Goal: Information Seeking & Learning: Understand process/instructions

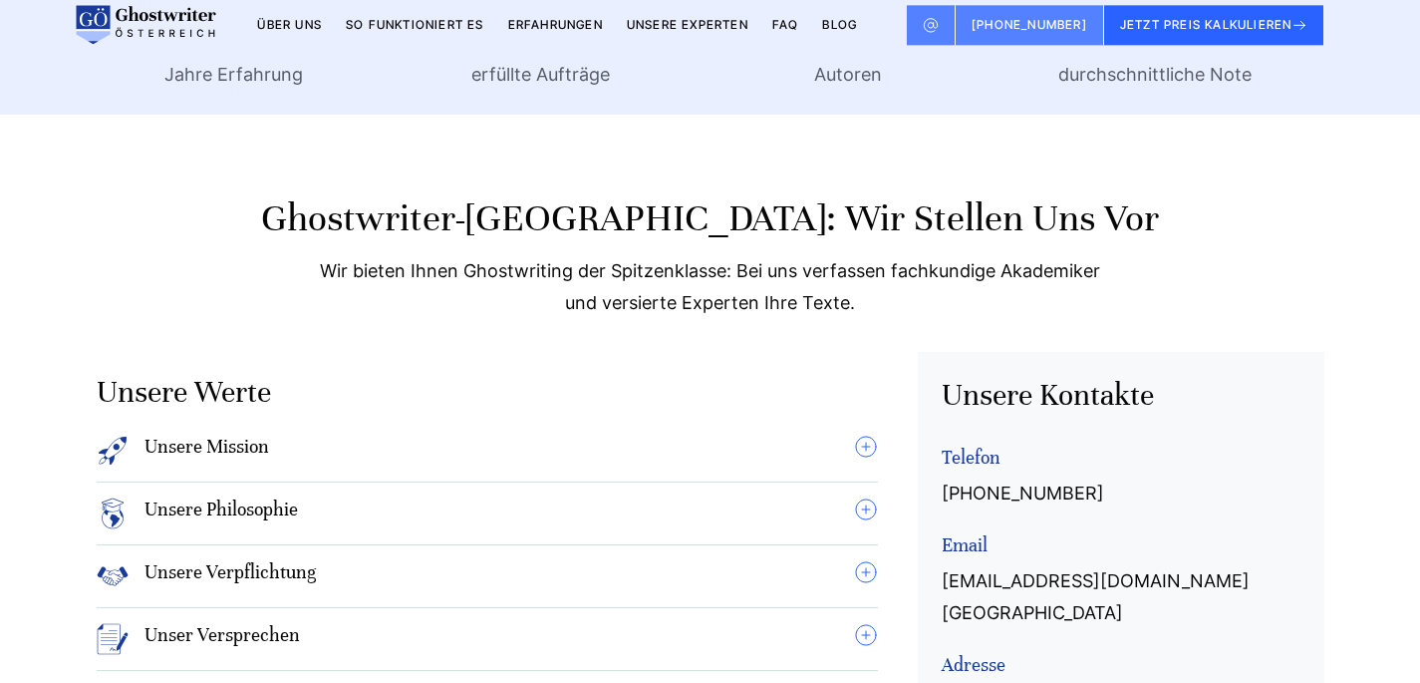
scroll to position [510, 0]
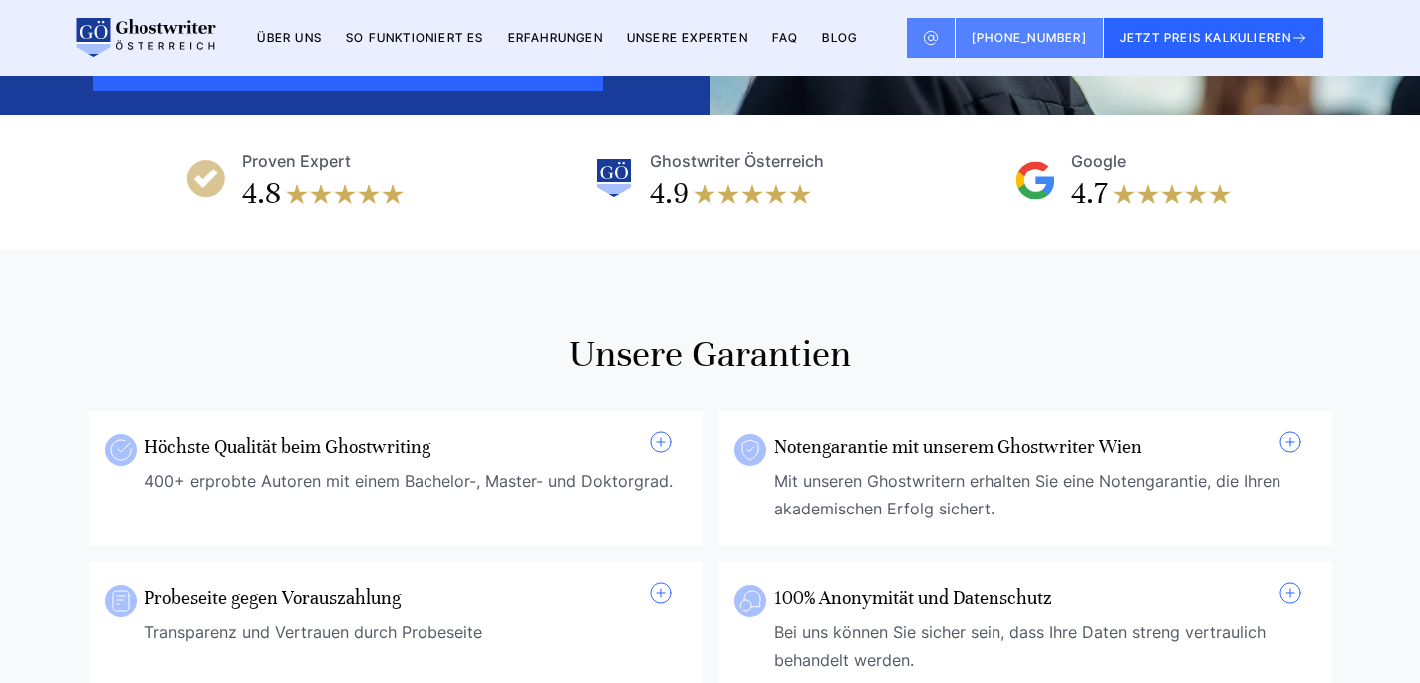
click at [397, 44] on link "So funktioniert es" at bounding box center [415, 37] width 139 height 15
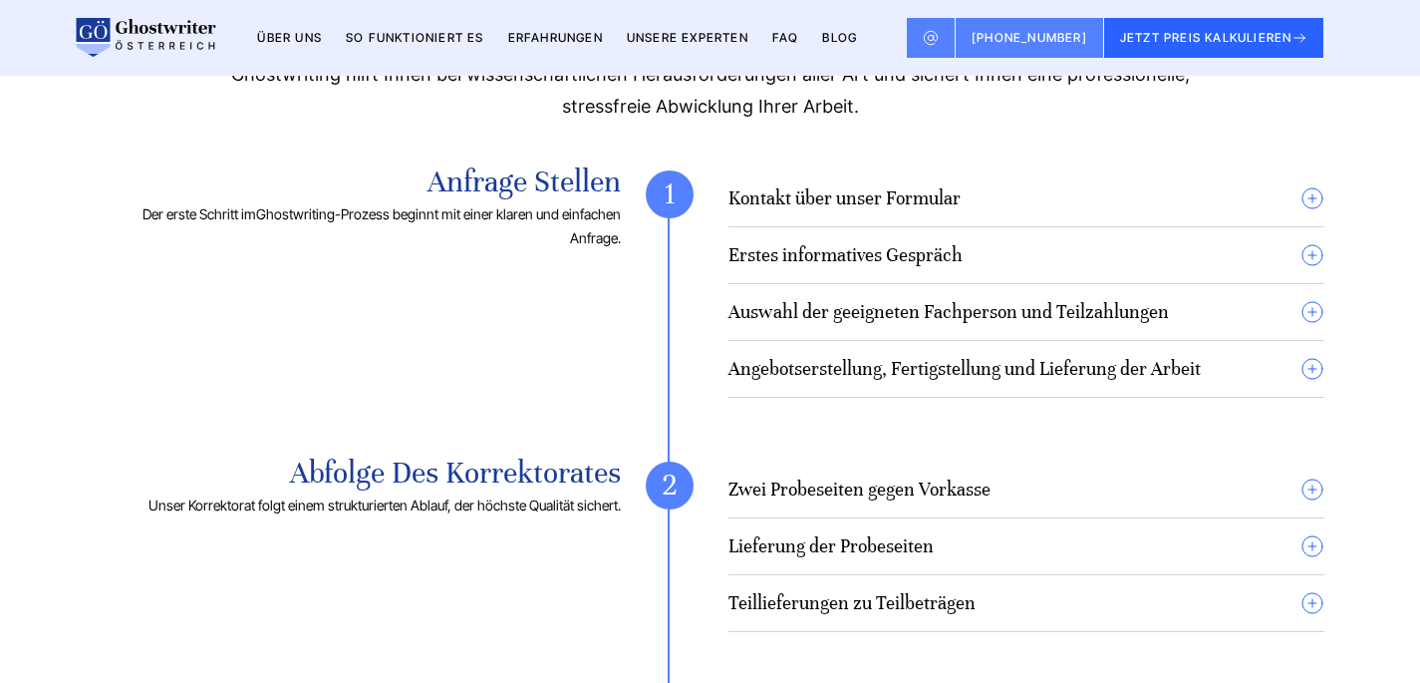
scroll to position [1430, 0]
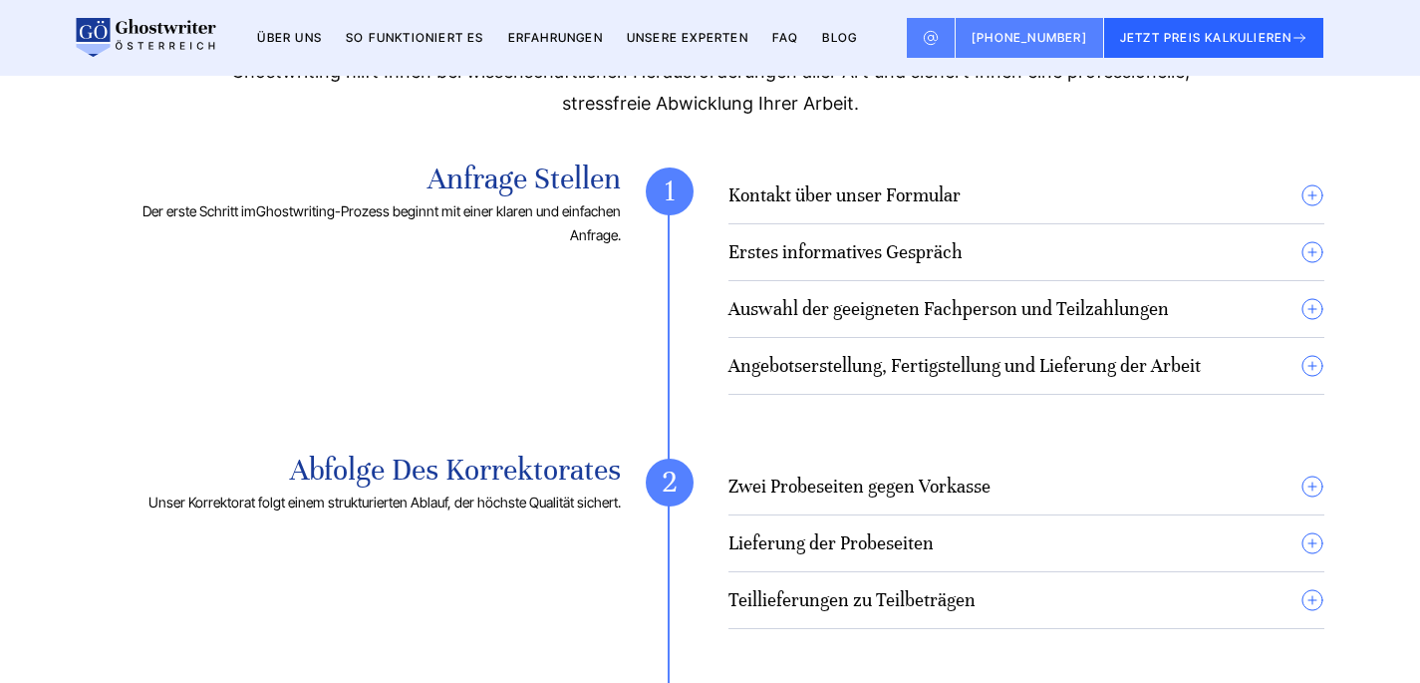
click at [1314, 189] on summary "Kontakt über unser Formular" at bounding box center [1026, 195] width 596 height 24
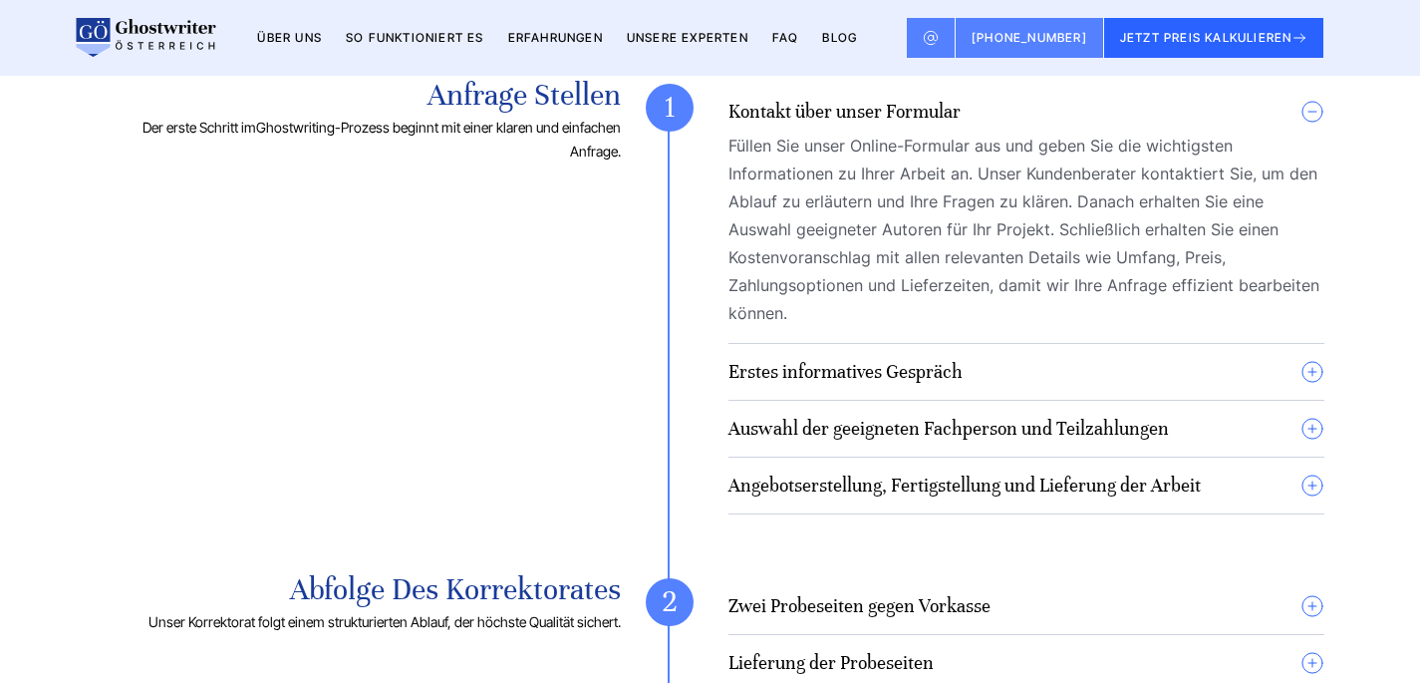
scroll to position [1519, 0]
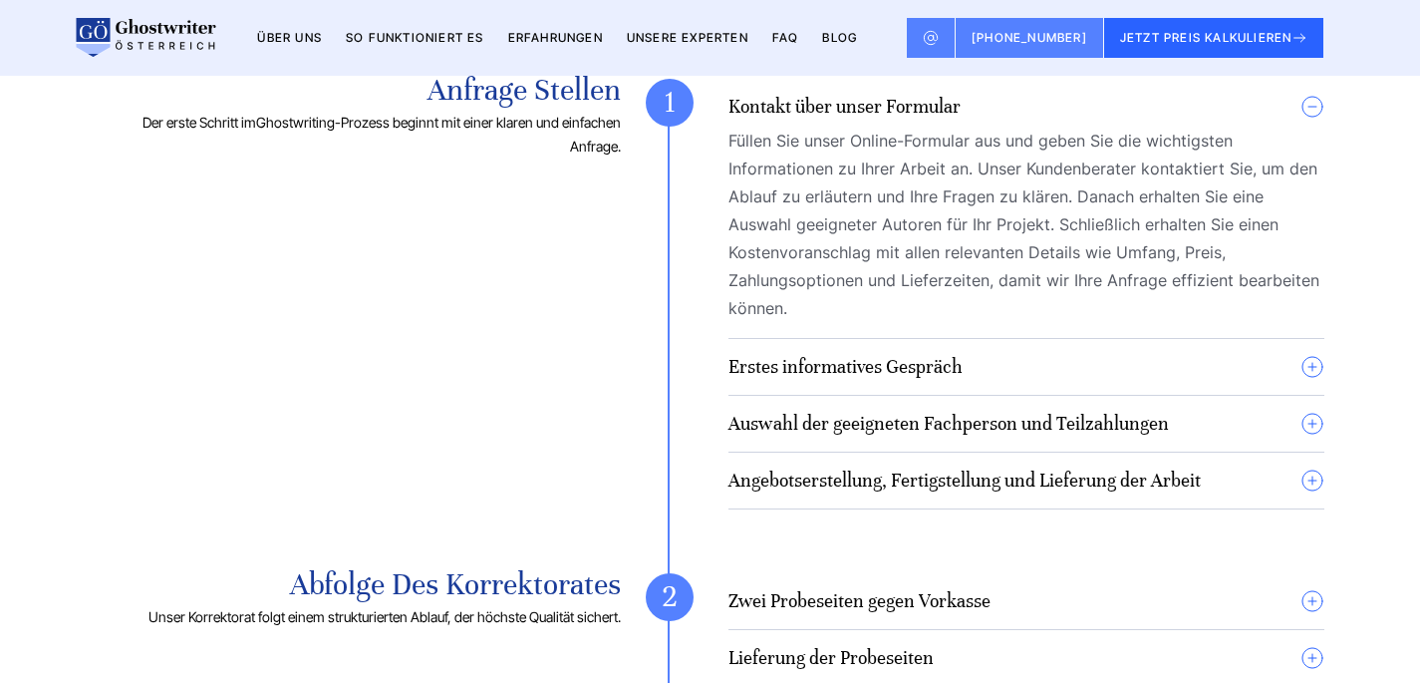
click at [1305, 360] on summary "Erstes informatives Gespräch" at bounding box center [1026, 367] width 596 height 24
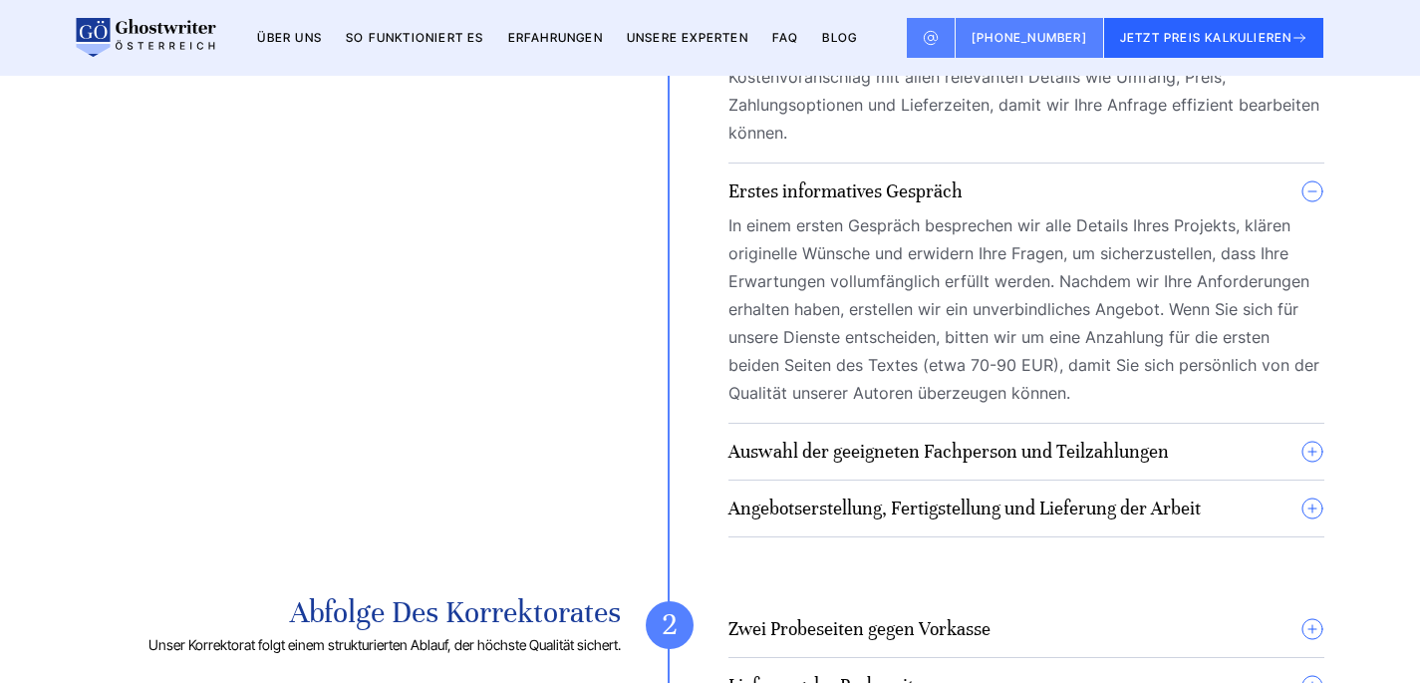
scroll to position [1696, 0]
click at [1295, 441] on summary "Auswahl der geeigneten Fachperson und Teilzahlungen" at bounding box center [1026, 449] width 596 height 24
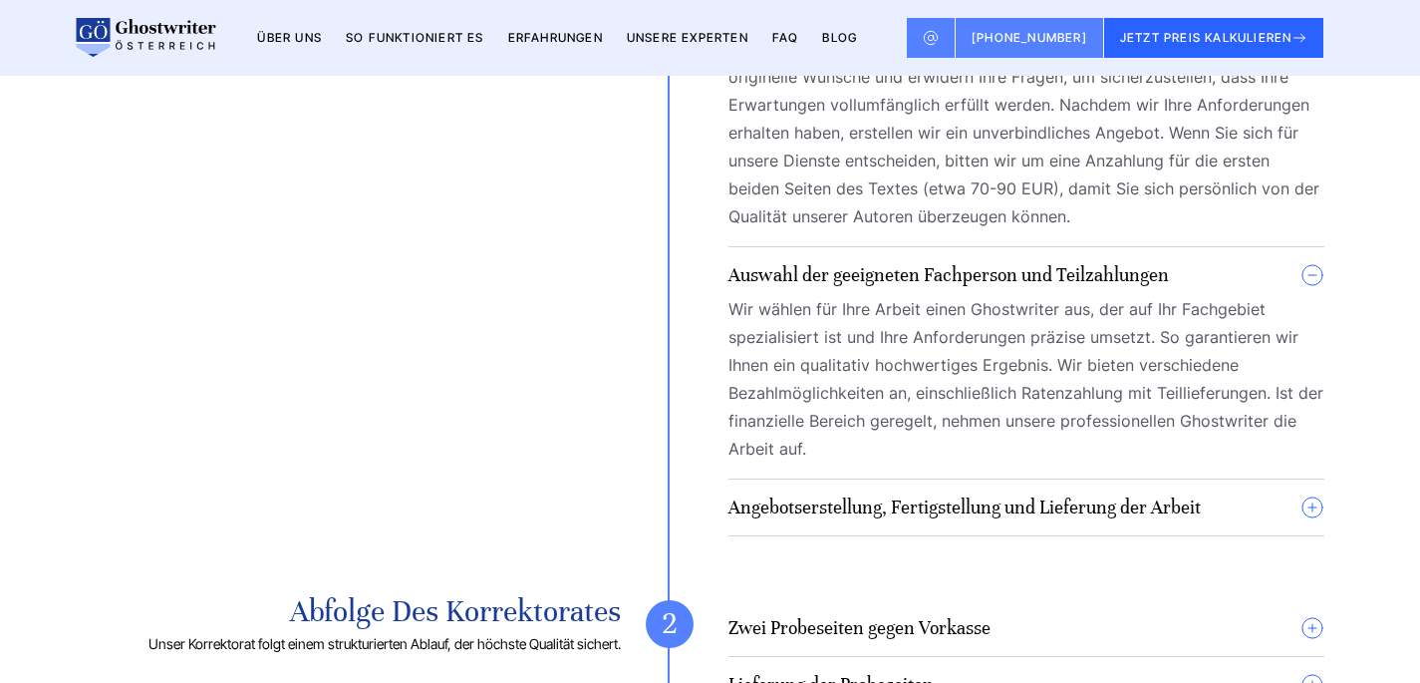
scroll to position [1872, 0]
click at [1286, 501] on summary "Angebotserstellung, Fertigstellung und Lieferung der Arbeit" at bounding box center [1026, 506] width 596 height 24
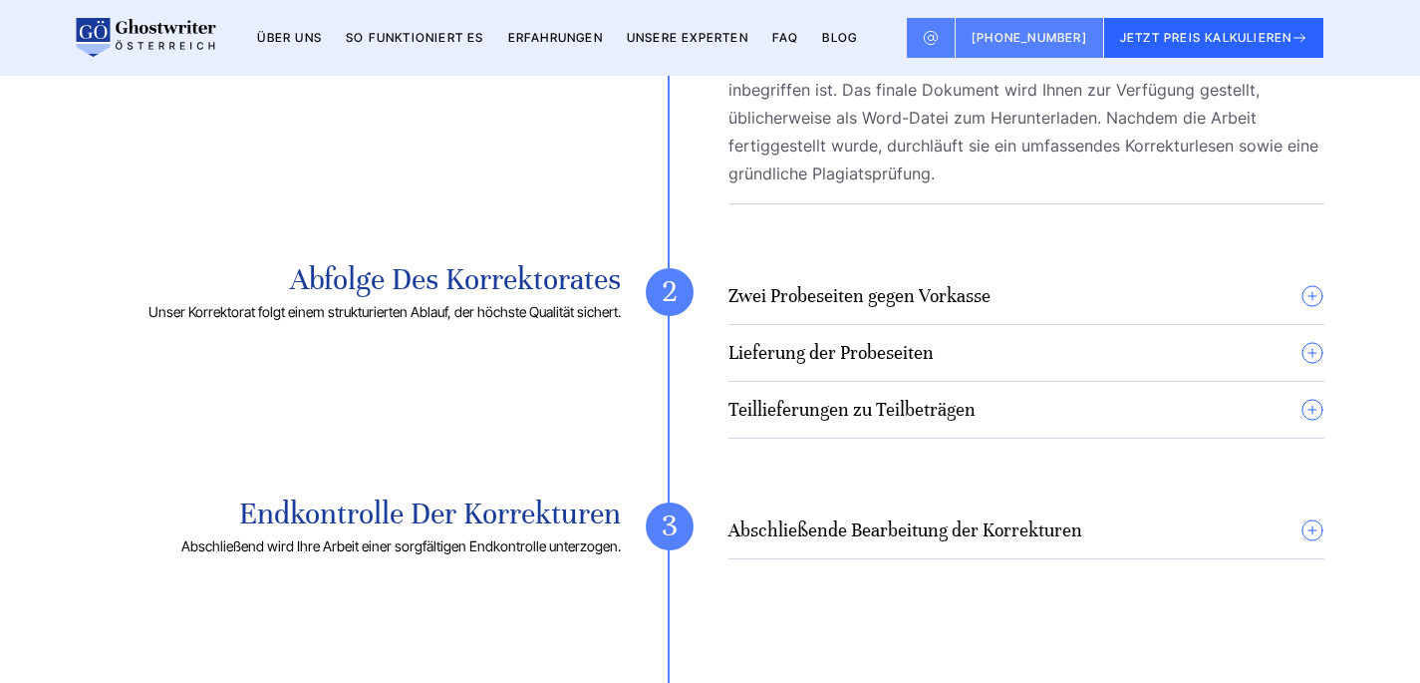
scroll to position [2464, 0]
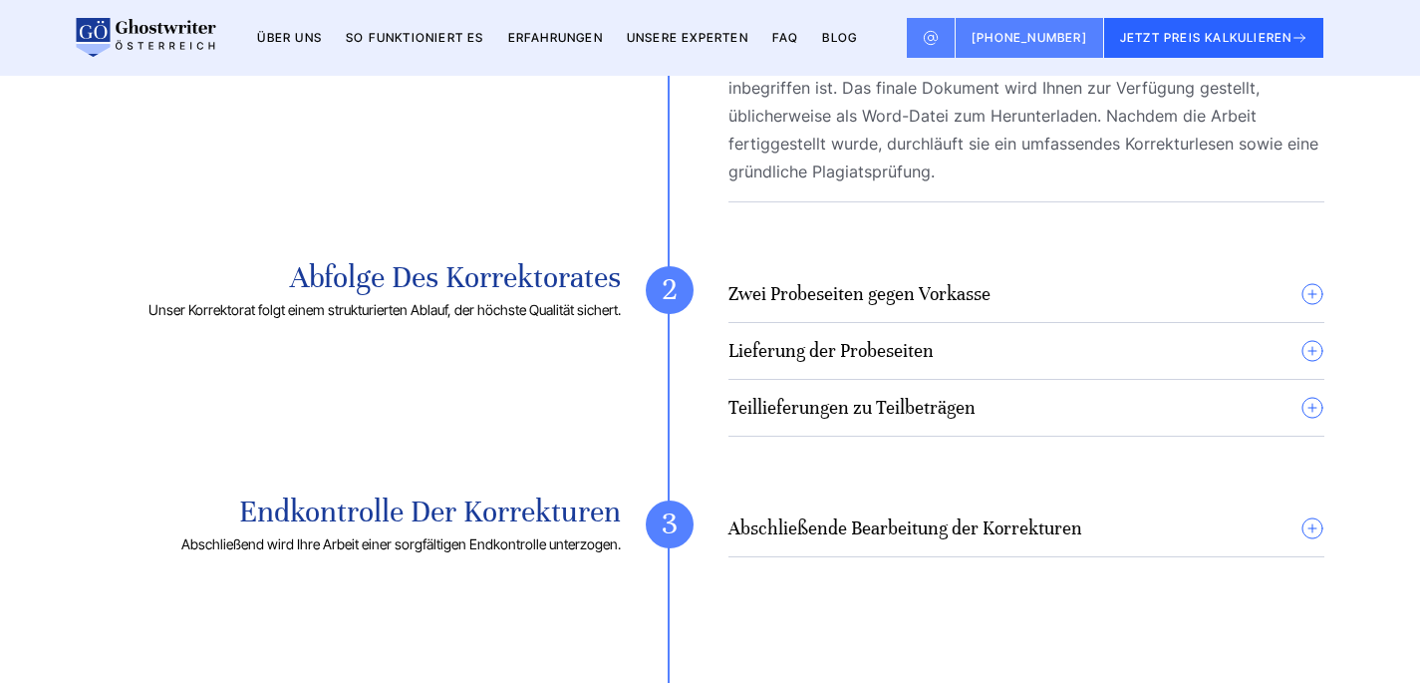
click at [1333, 313] on div "Unser Ghostwriting-Service: So läuft der Prozess ab Unser hochgradig profession…" at bounding box center [711, 121] width 1276 height 2388
click at [1314, 297] on summary "Zwei Probeseiten gegen Vorkasse" at bounding box center [1026, 294] width 596 height 24
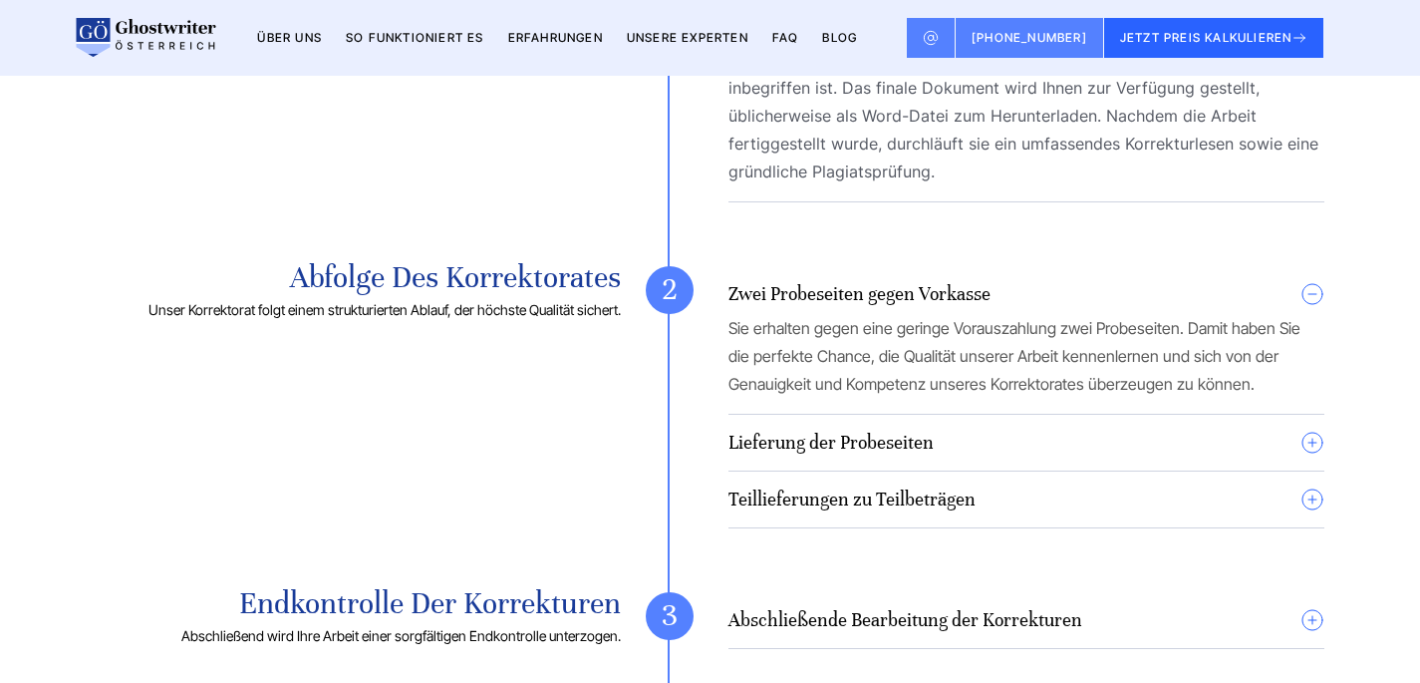
click at [1302, 472] on div "Zwei Probeseiten gegen Vorkasse Sie erhalten gegen eine geringe Vorauszahlung z…" at bounding box center [1026, 397] width 596 height 262
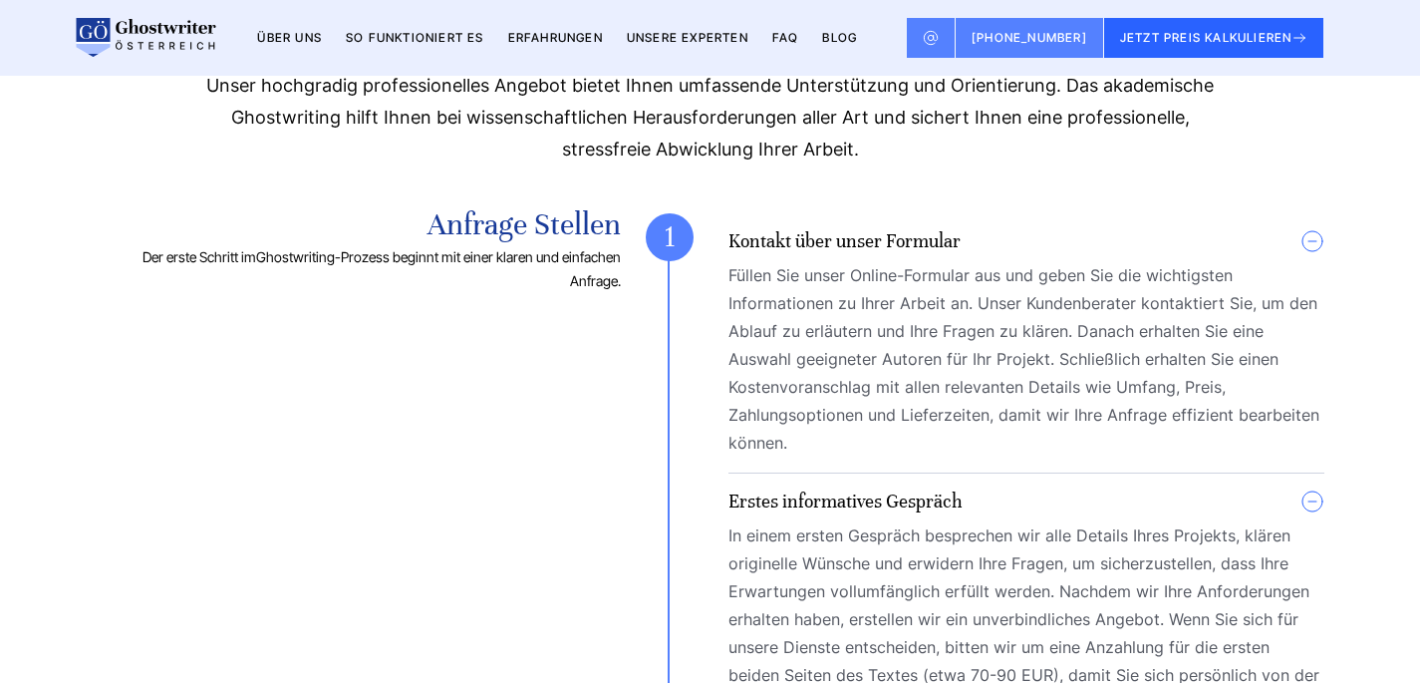
scroll to position [1367, 0]
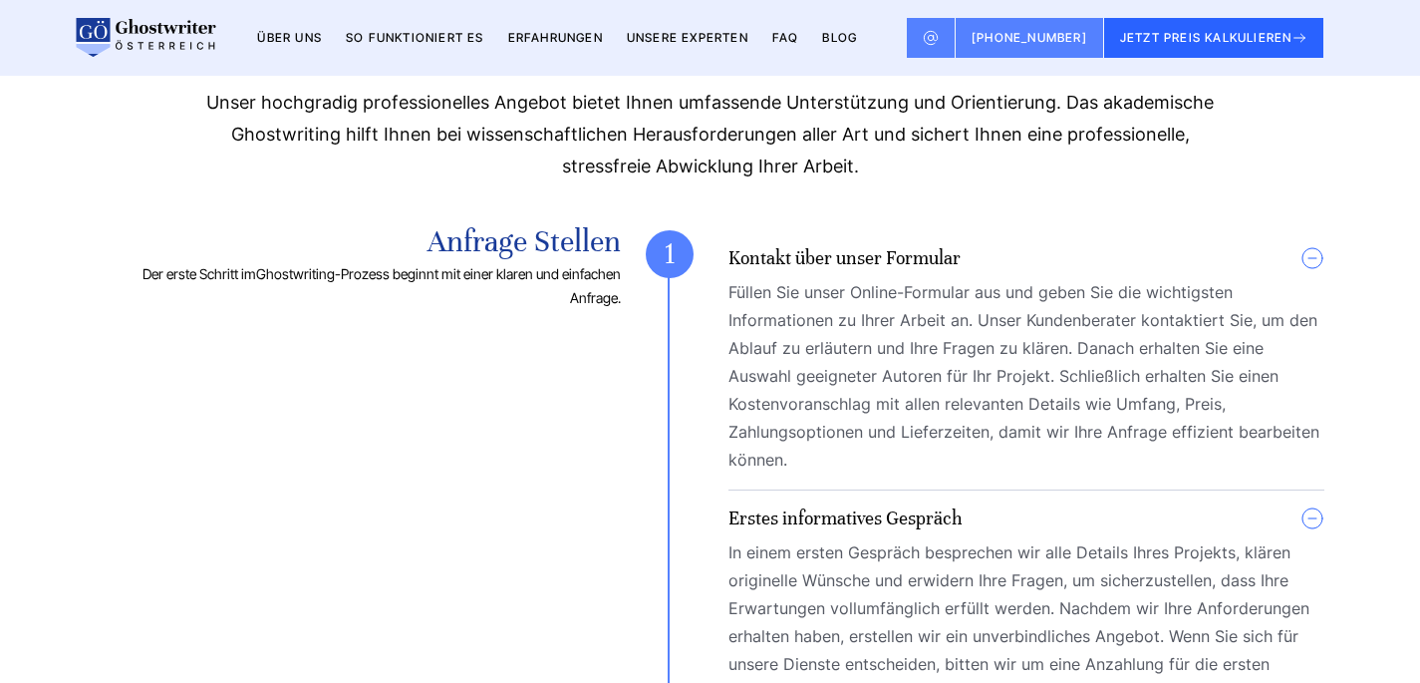
click at [1316, 262] on summary "Kontakt über unser Formular" at bounding box center [1026, 258] width 596 height 24
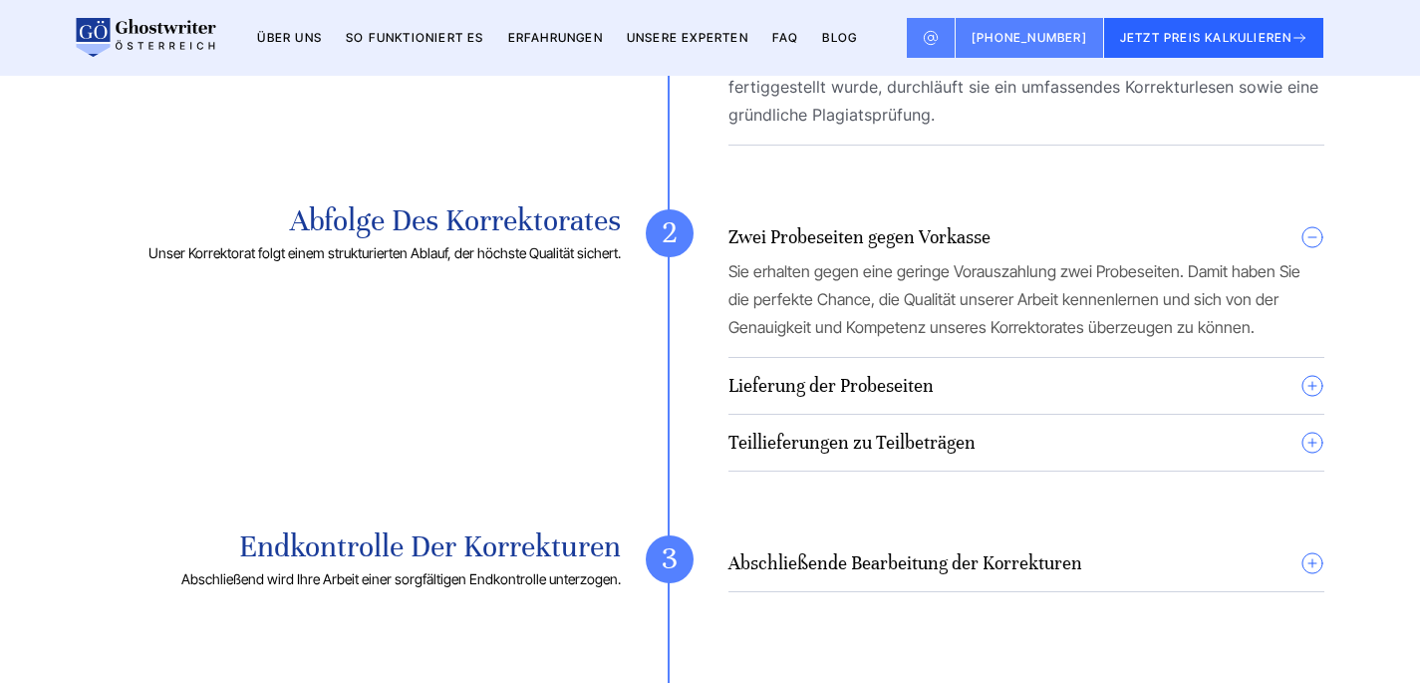
scroll to position [2321, 0]
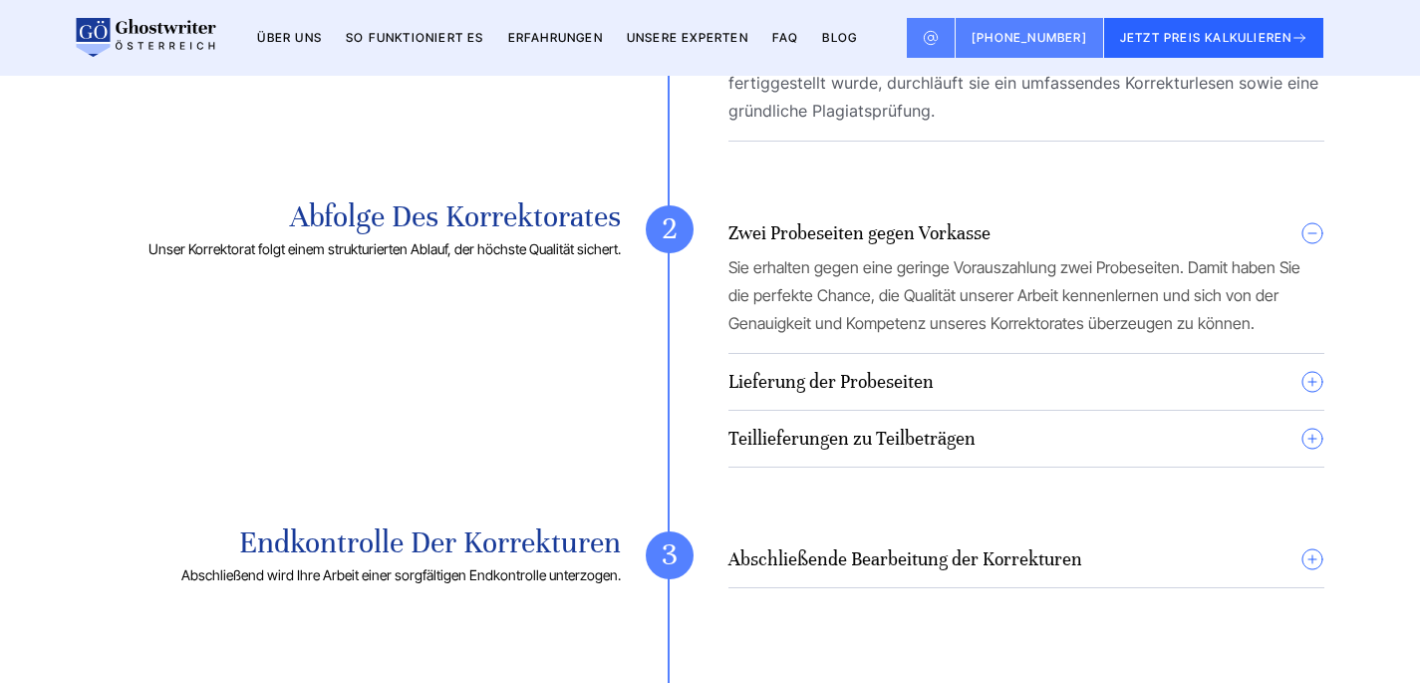
click at [1304, 379] on summary "Lieferung der Probeseiten" at bounding box center [1026, 382] width 596 height 24
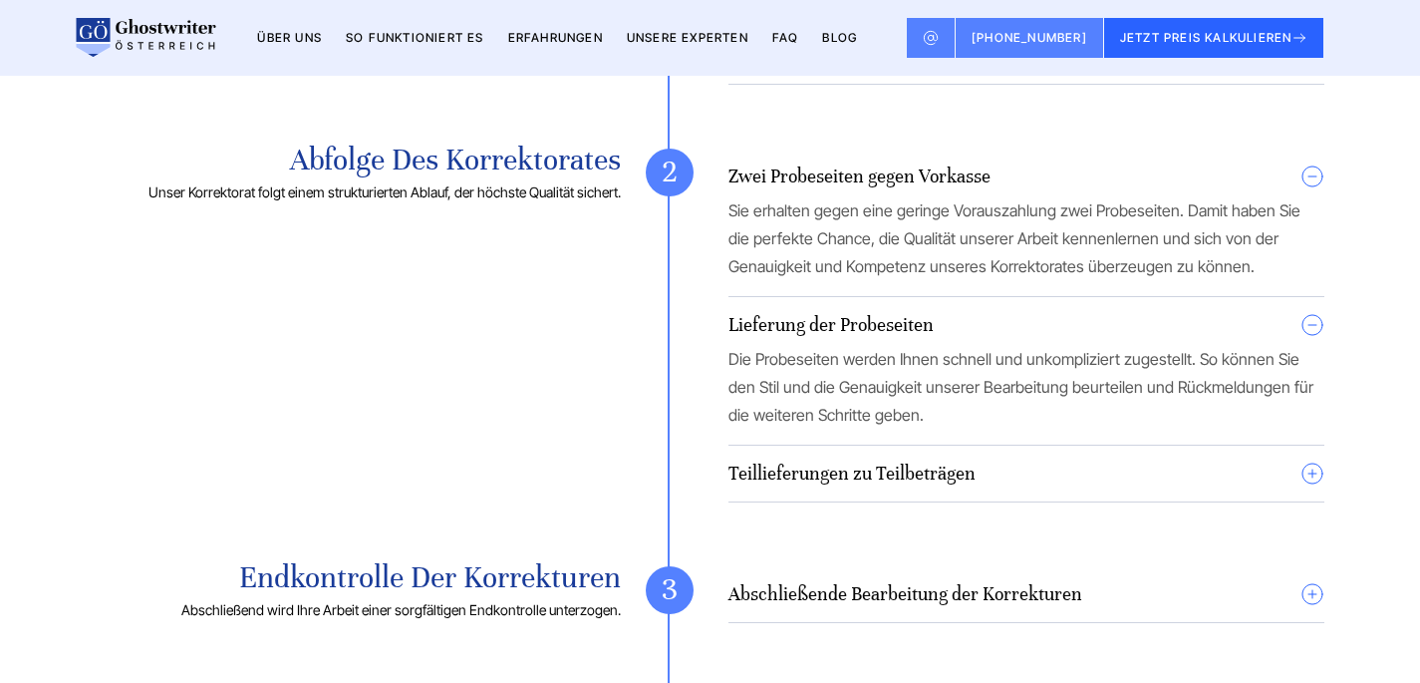
scroll to position [2381, 0]
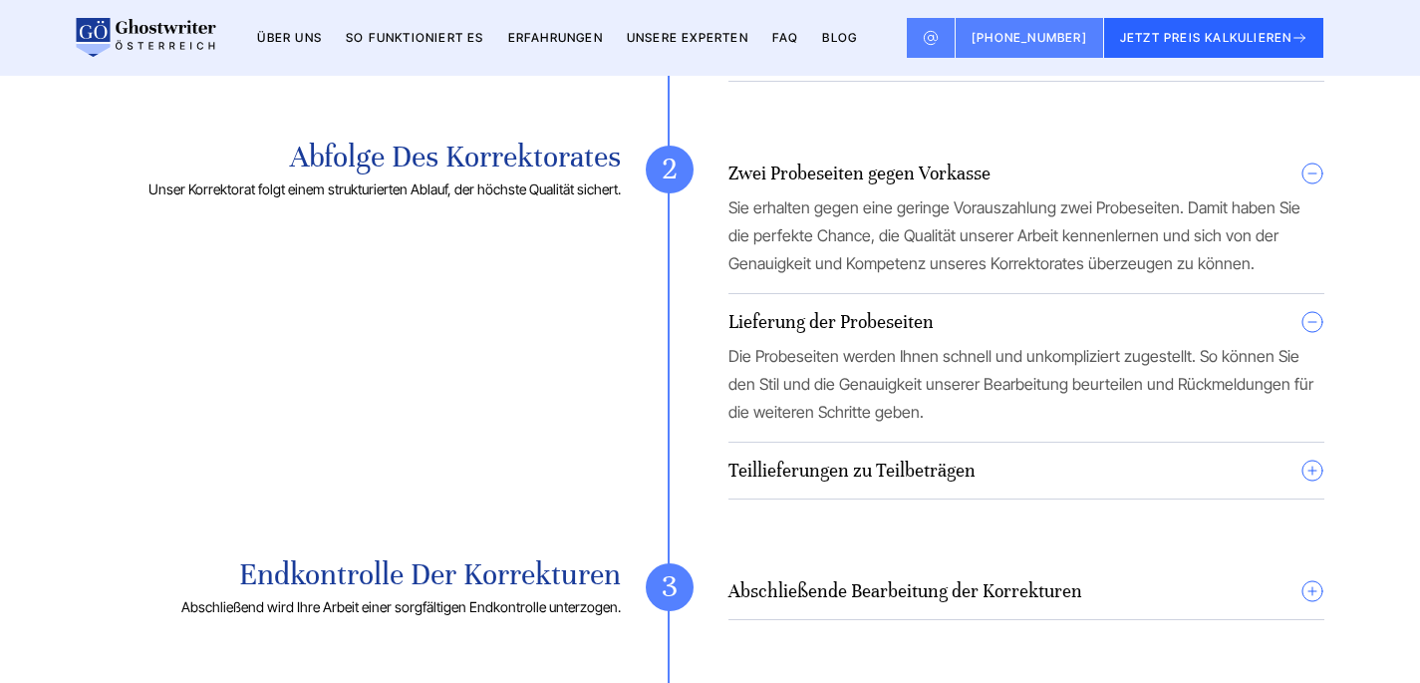
click at [1307, 454] on div "Zwei Probeseiten gegen Vorkasse Sie erhalten gegen eine geringe Vorauszahlung z…" at bounding box center [1026, 322] width 596 height 354
click at [1306, 482] on details "Teillieferungen zu Teilbeträgen Bei Bedarf bieten wir Teillieferungen an, sodas…" at bounding box center [1026, 478] width 596 height 41
click at [1313, 471] on summary "Teillieferungen zu Teilbeträgen" at bounding box center [1026, 470] width 596 height 24
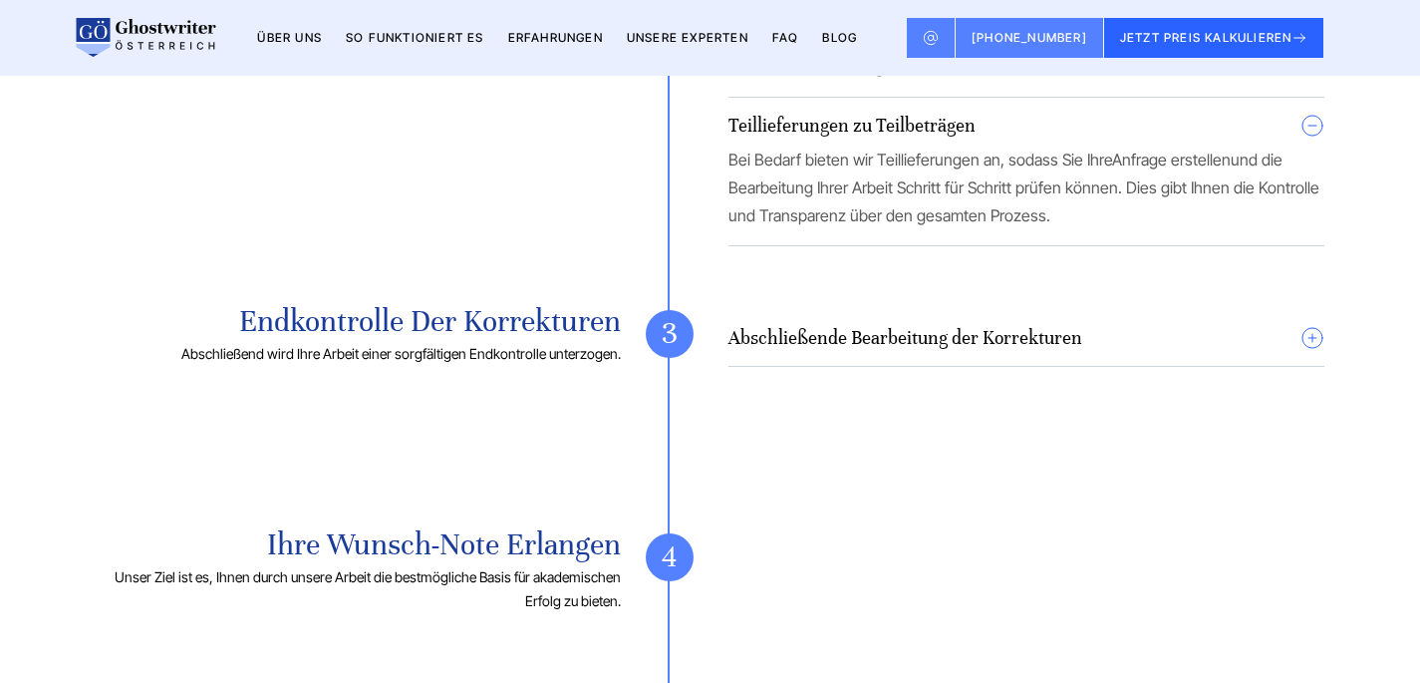
scroll to position [2748, 0]
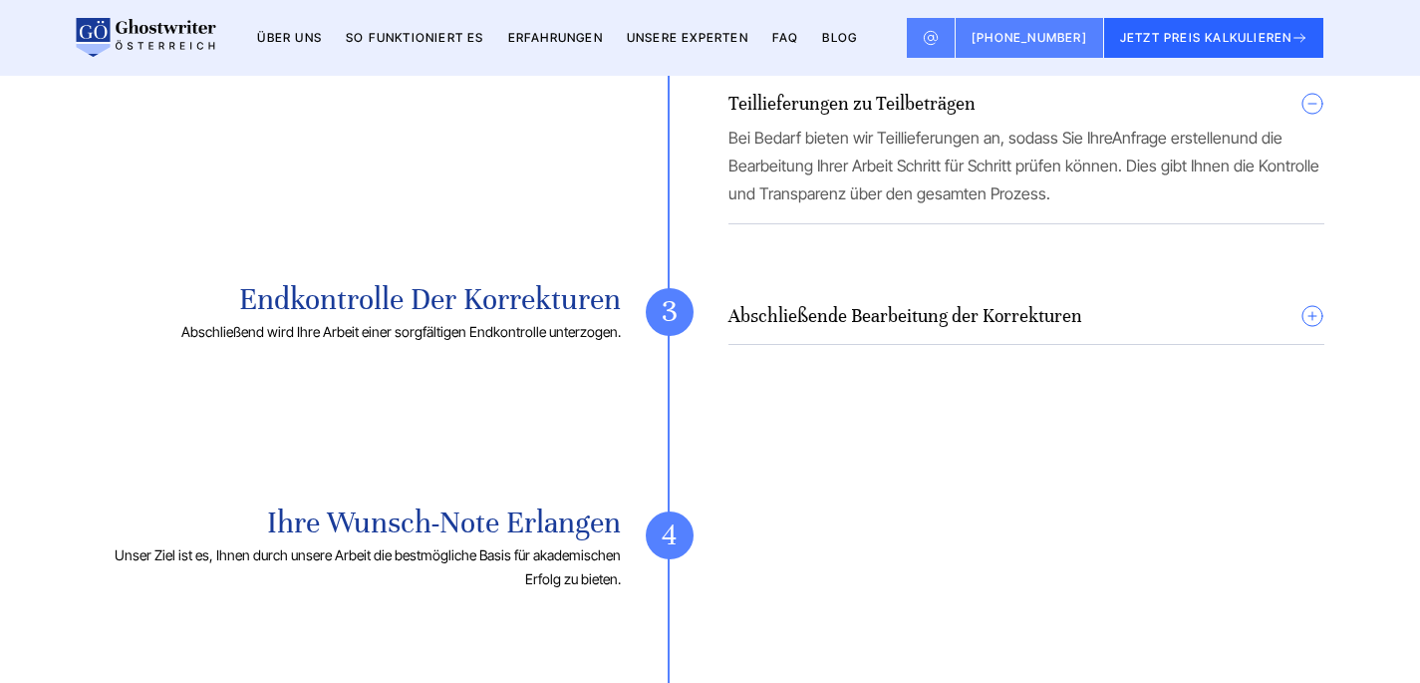
click at [1303, 314] on summary "Abschließende Bearbeitung der Korrekturen" at bounding box center [1026, 316] width 596 height 24
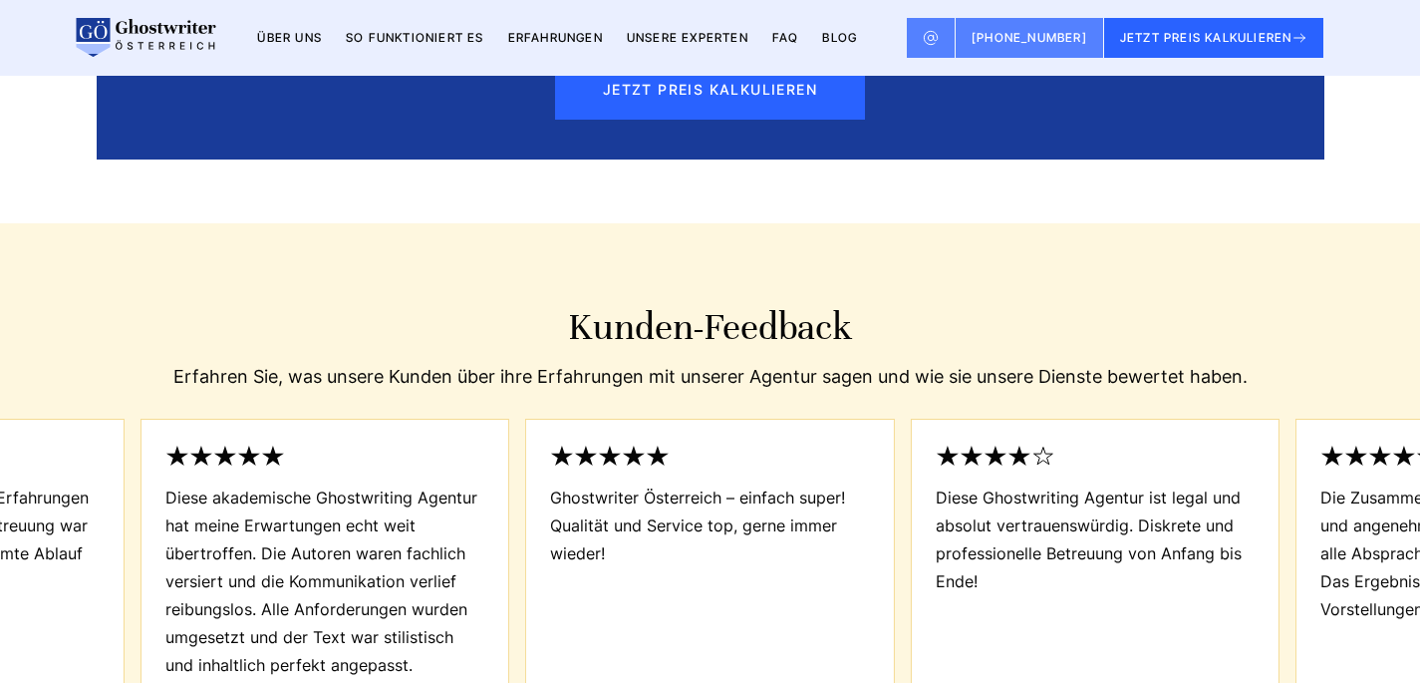
scroll to position [3607, 0]
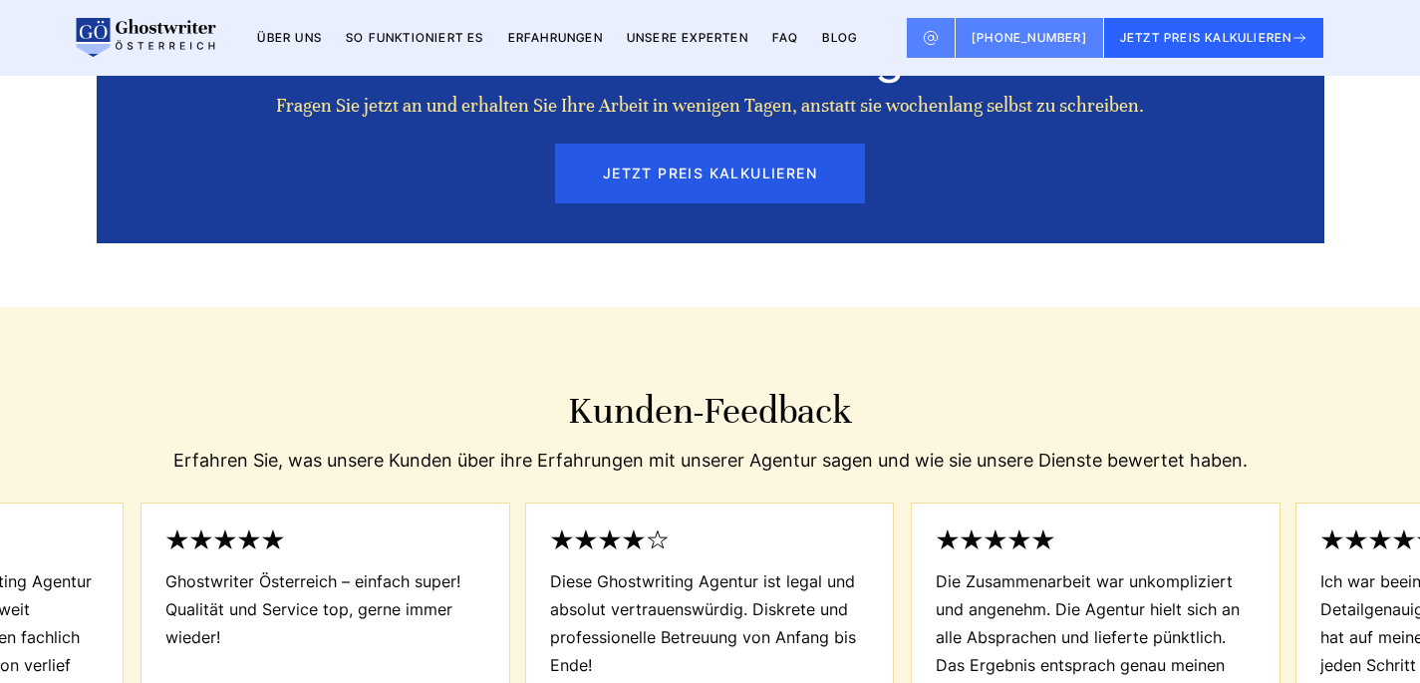
click at [713, 190] on button "JETZT PREIS KALKULIEREN" at bounding box center [710, 174] width 310 height 60
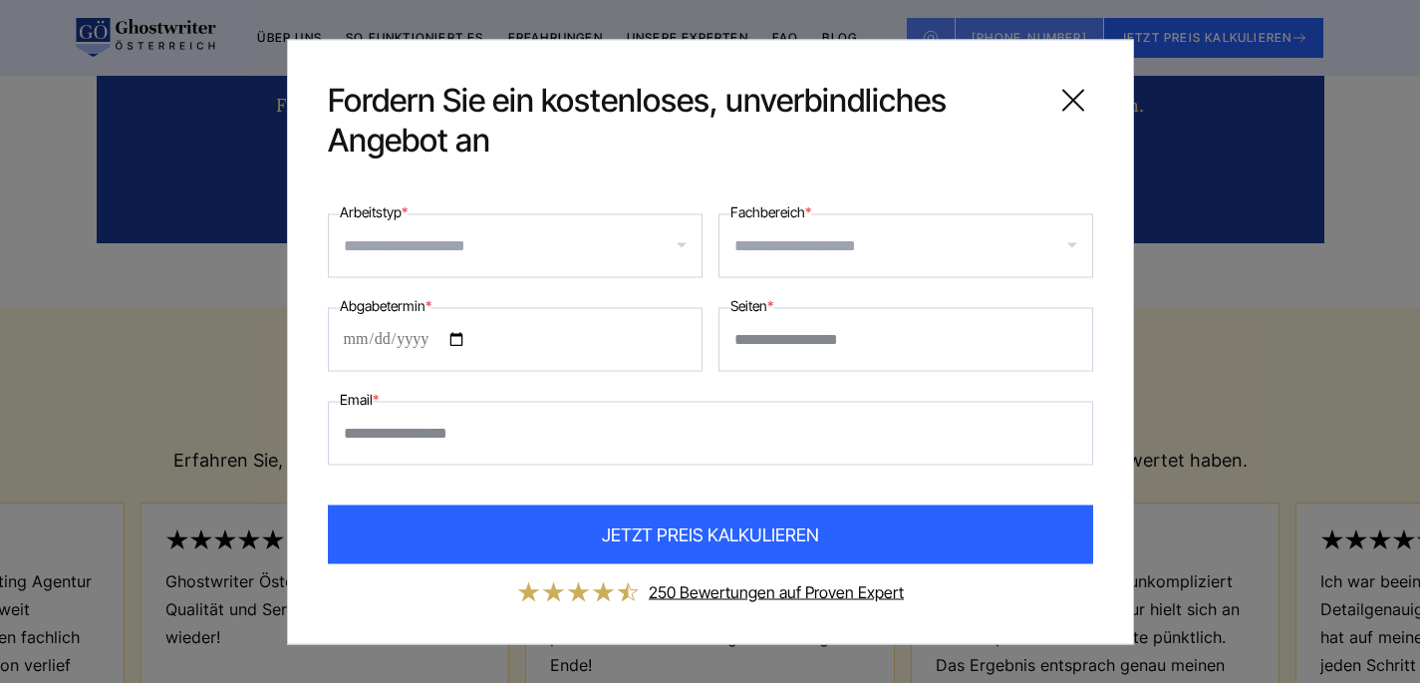
click at [547, 261] on div at bounding box center [515, 245] width 375 height 64
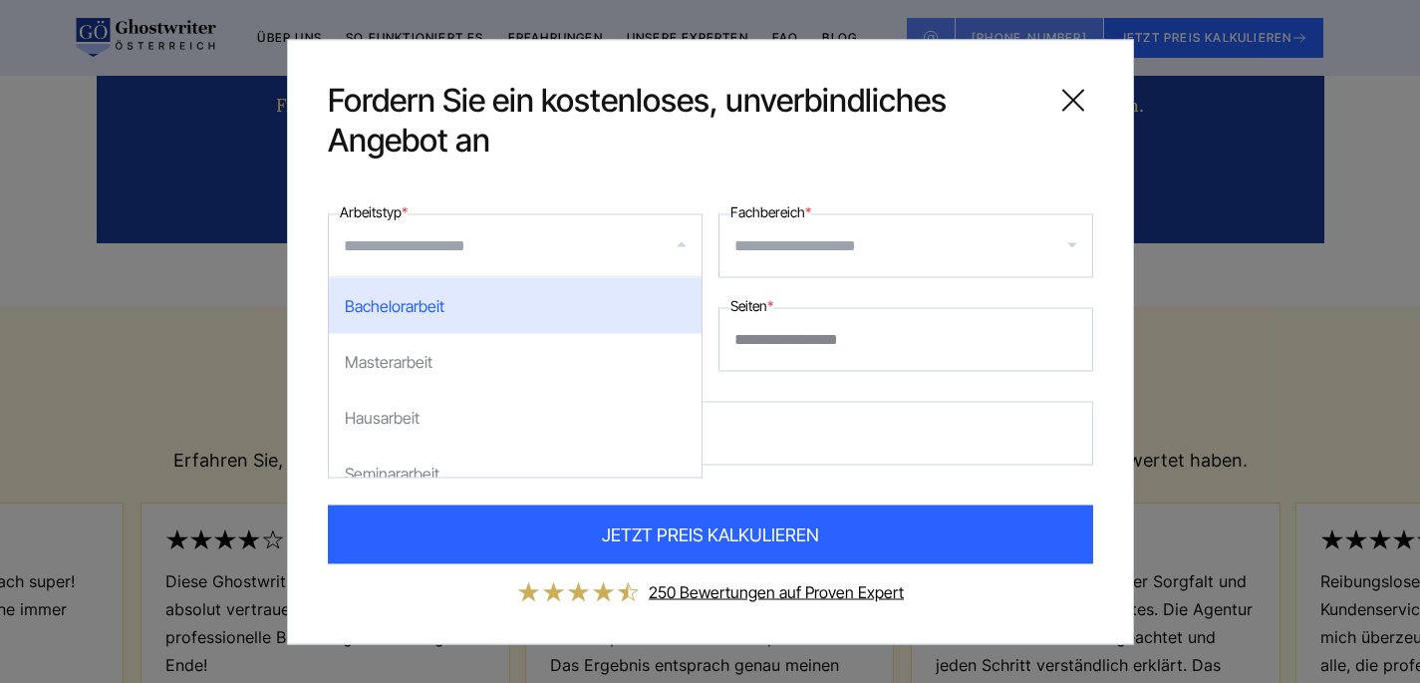
click at [479, 313] on div "Bachelorarbeit" at bounding box center [515, 305] width 373 height 56
select select "**"
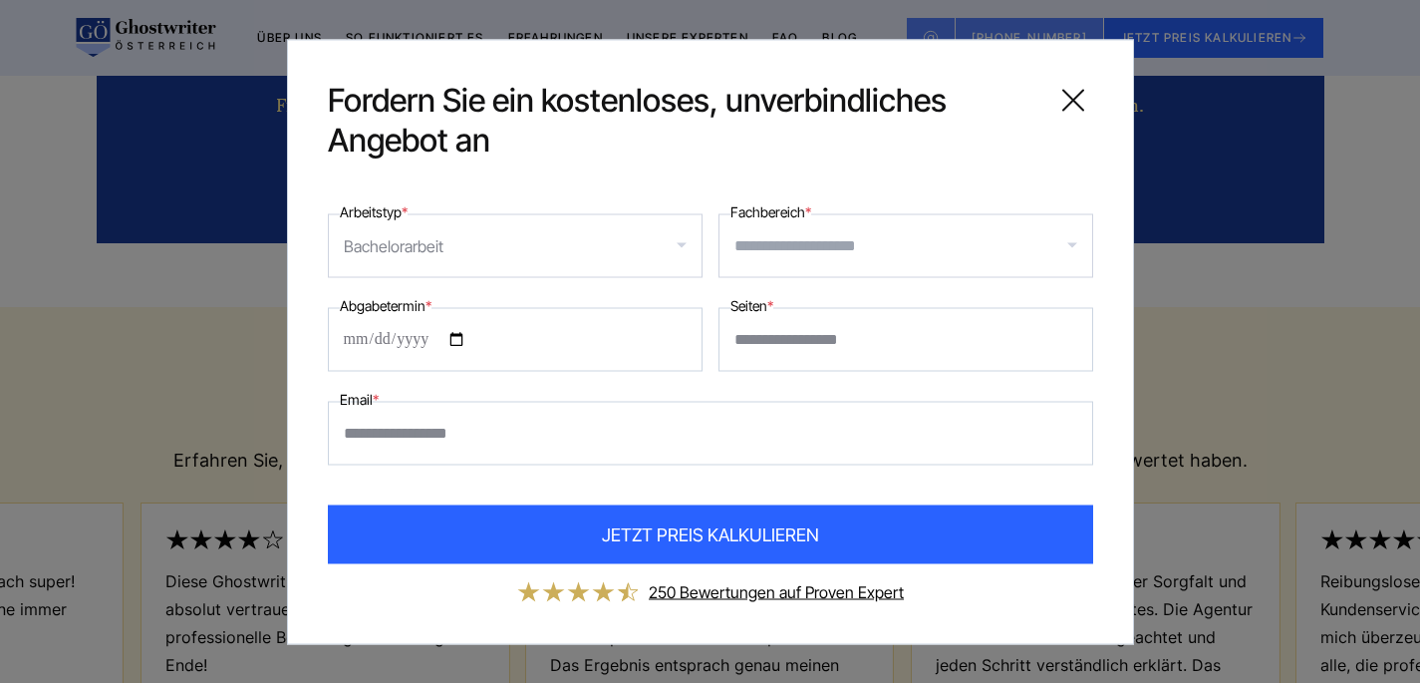
click at [750, 245] on input "Fachbereich *" at bounding box center [913, 245] width 358 height 32
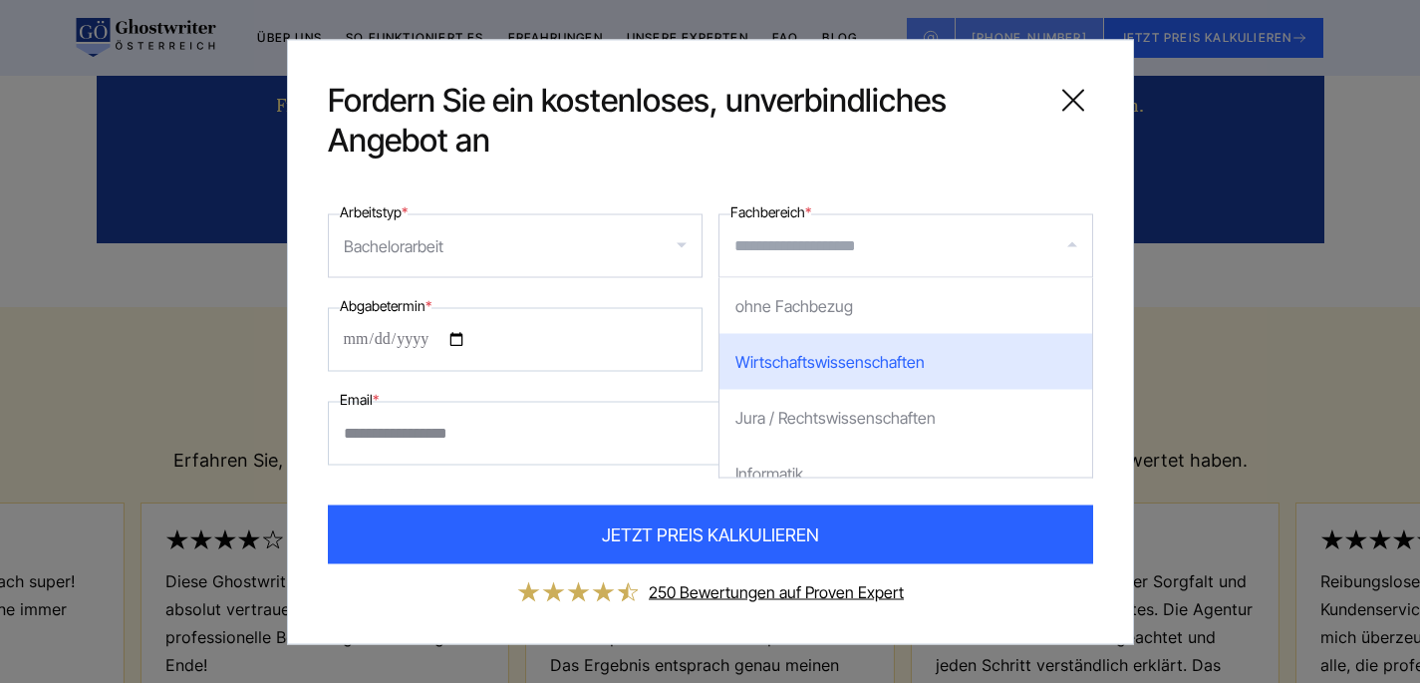
click at [795, 357] on div "Wirtschaftswissenschaften" at bounding box center [906, 361] width 373 height 56
select select "*"
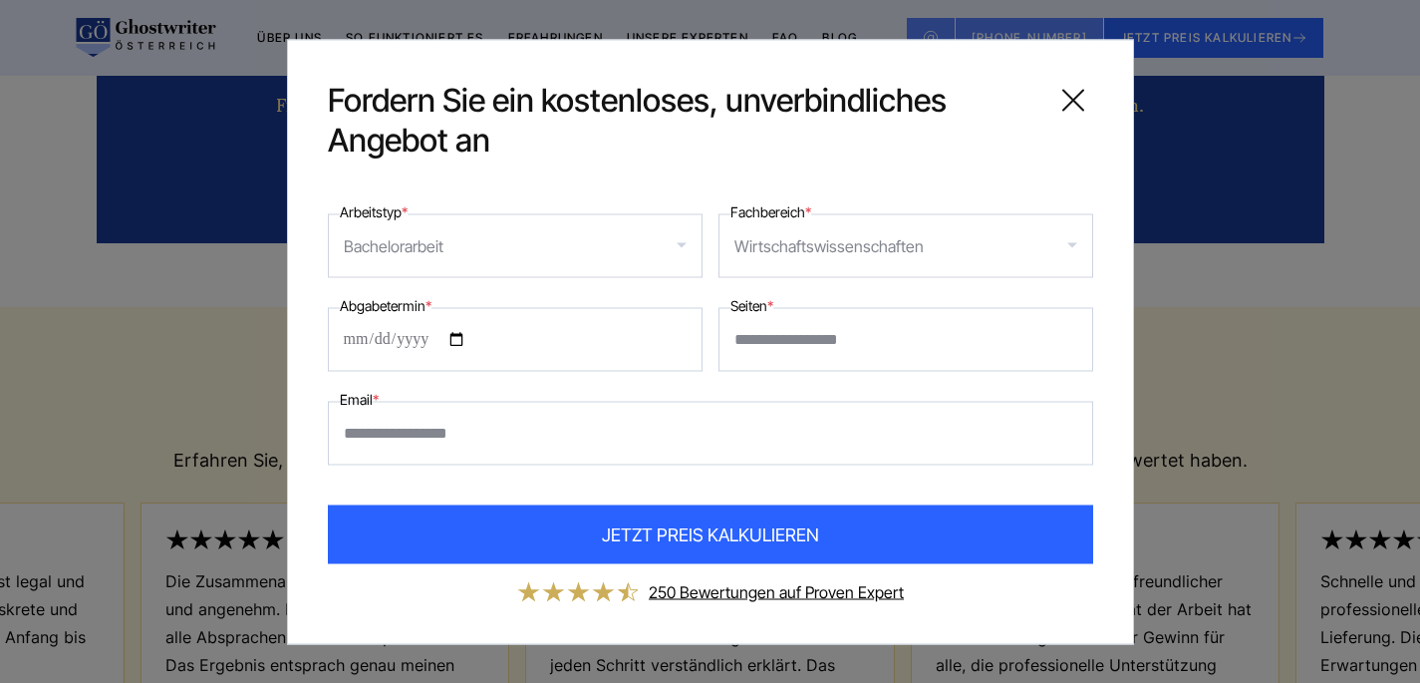
click at [410, 337] on input "Abgabetermin *" at bounding box center [515, 339] width 375 height 64
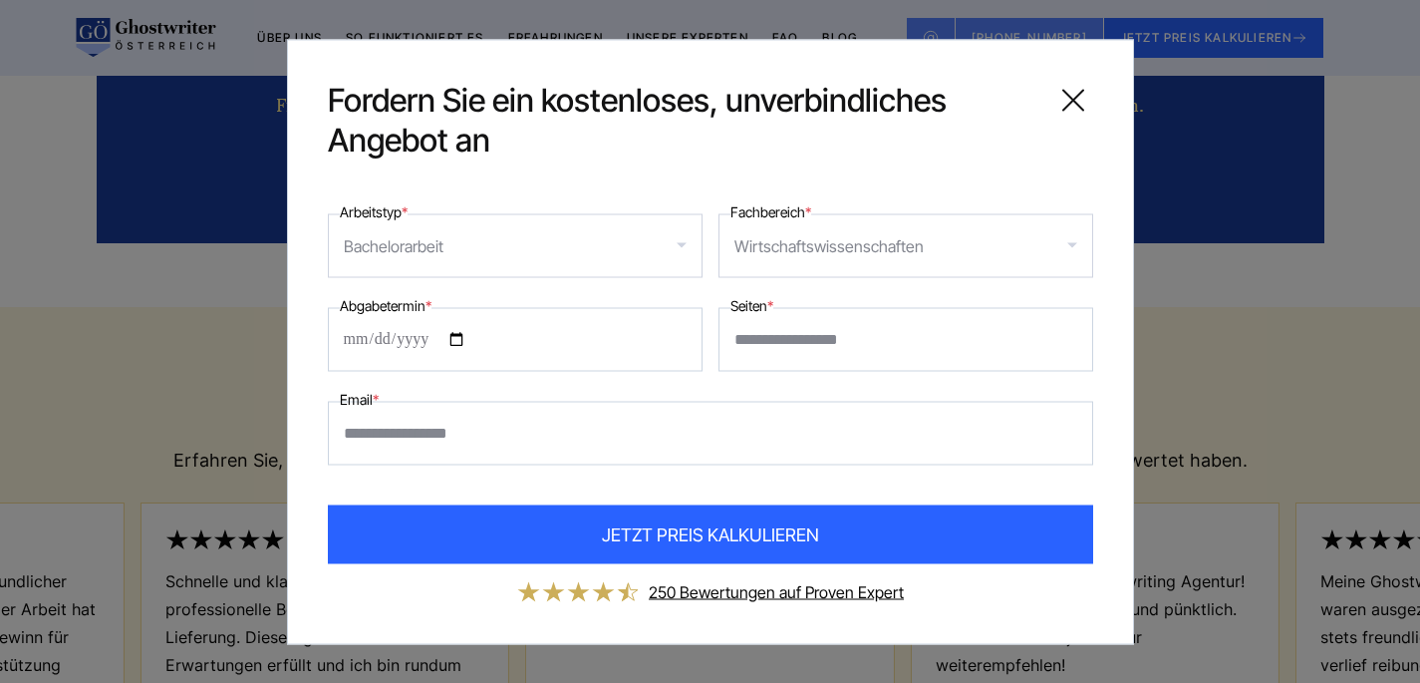
type input "**********"
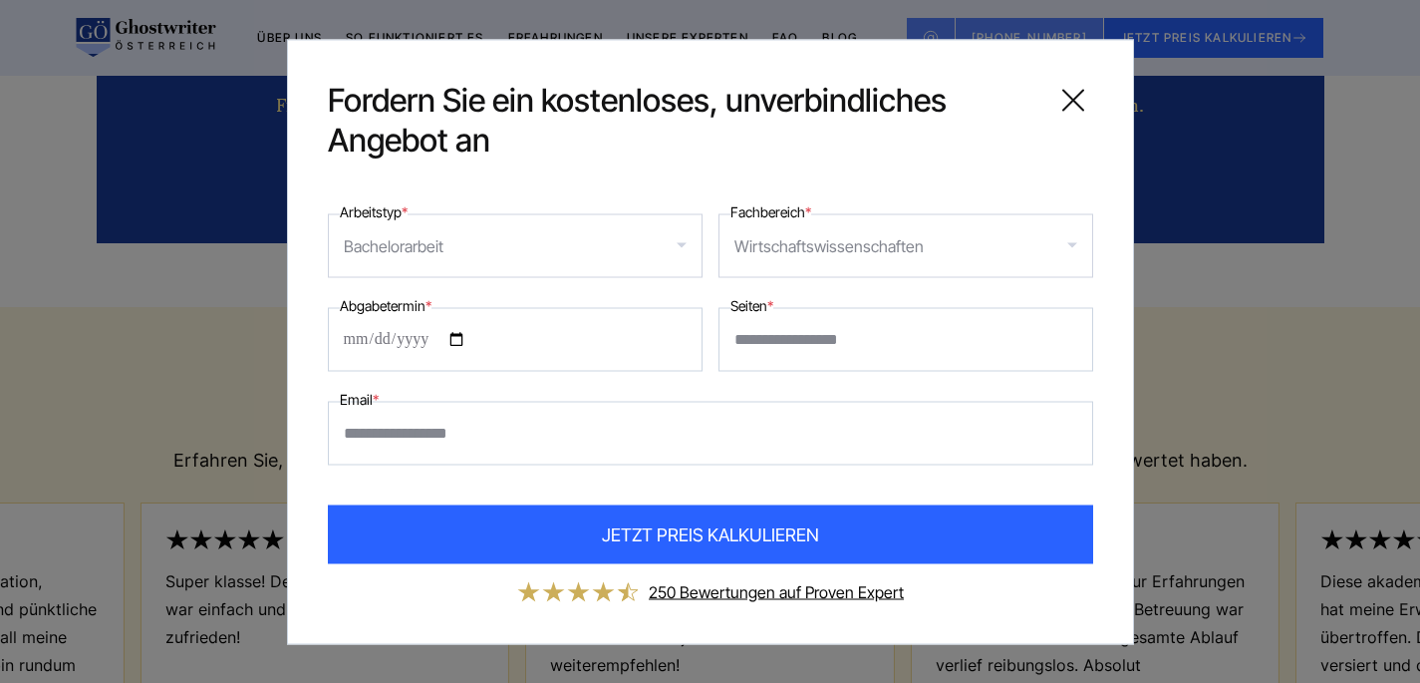
click at [794, 351] on input "Seiten *" at bounding box center [906, 339] width 375 height 64
type input "**"
click at [513, 432] on input "Email *" at bounding box center [710, 433] width 765 height 64
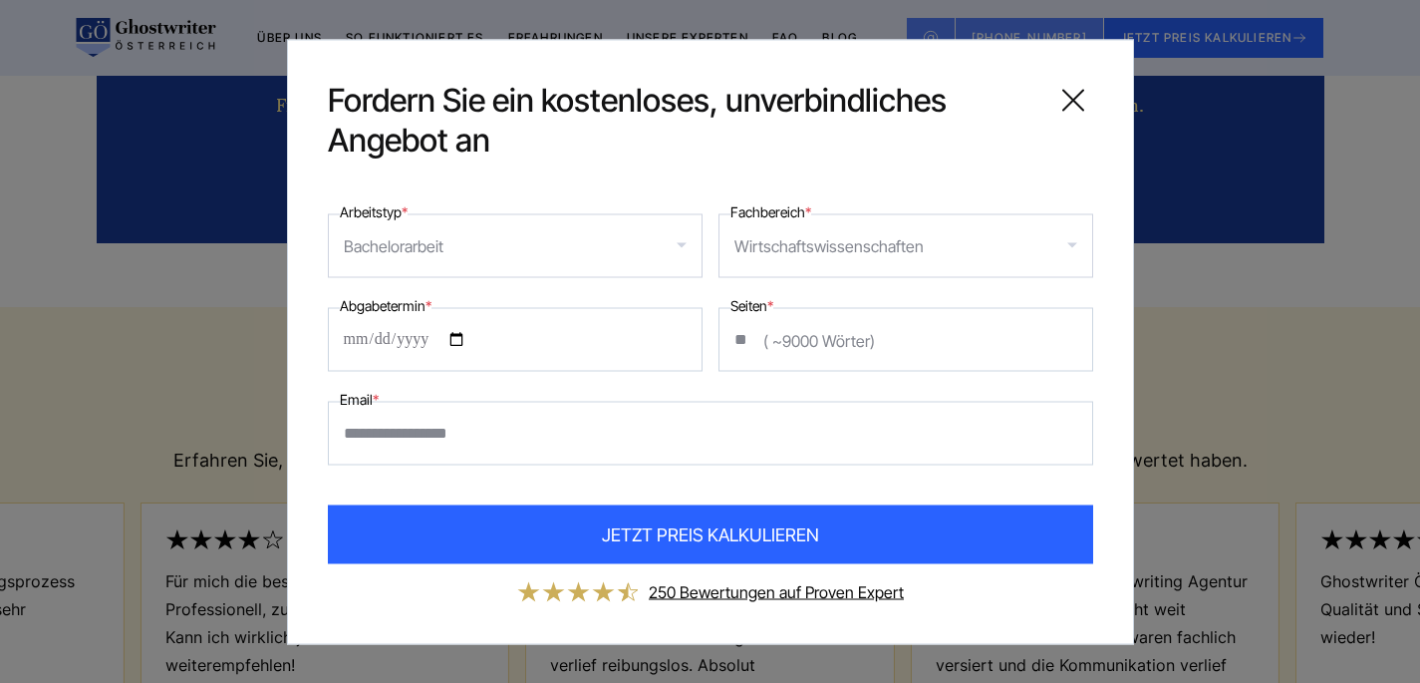
type input "**********"
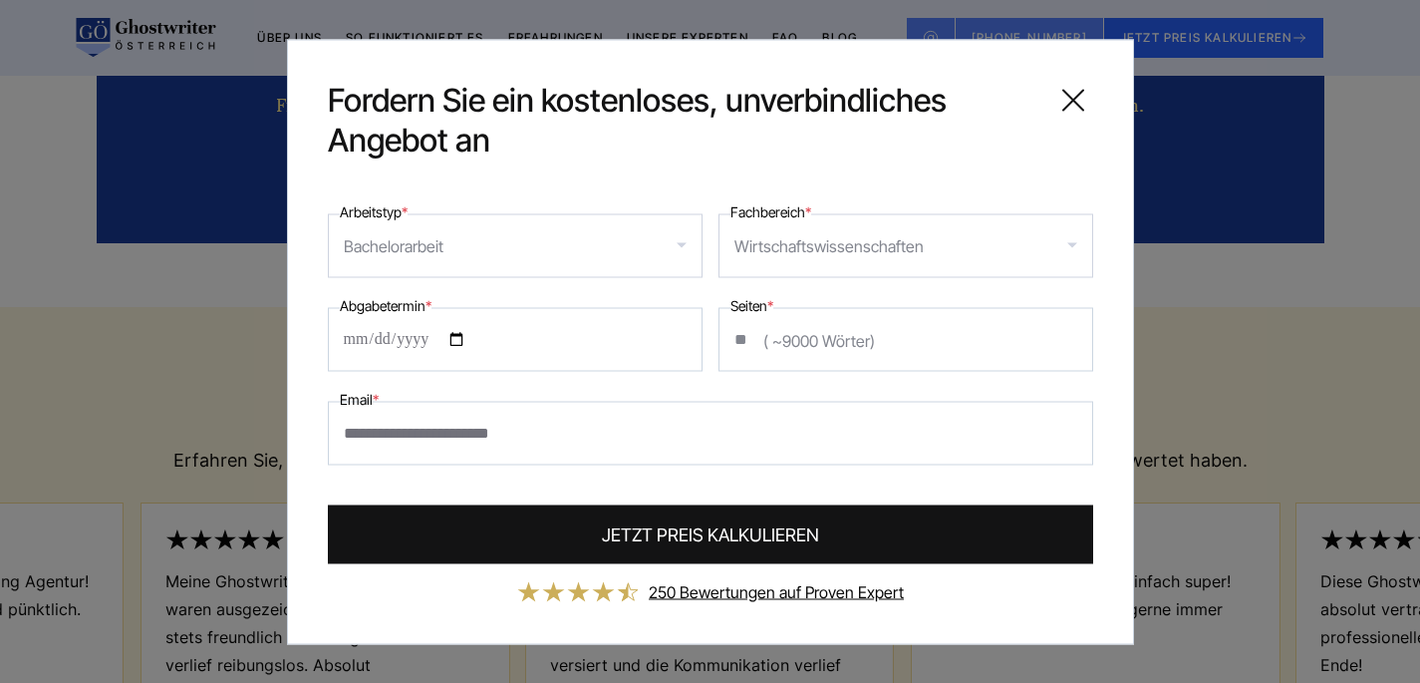
click at [714, 525] on span "JETZT PREIS KALKULIEREN" at bounding box center [710, 533] width 217 height 27
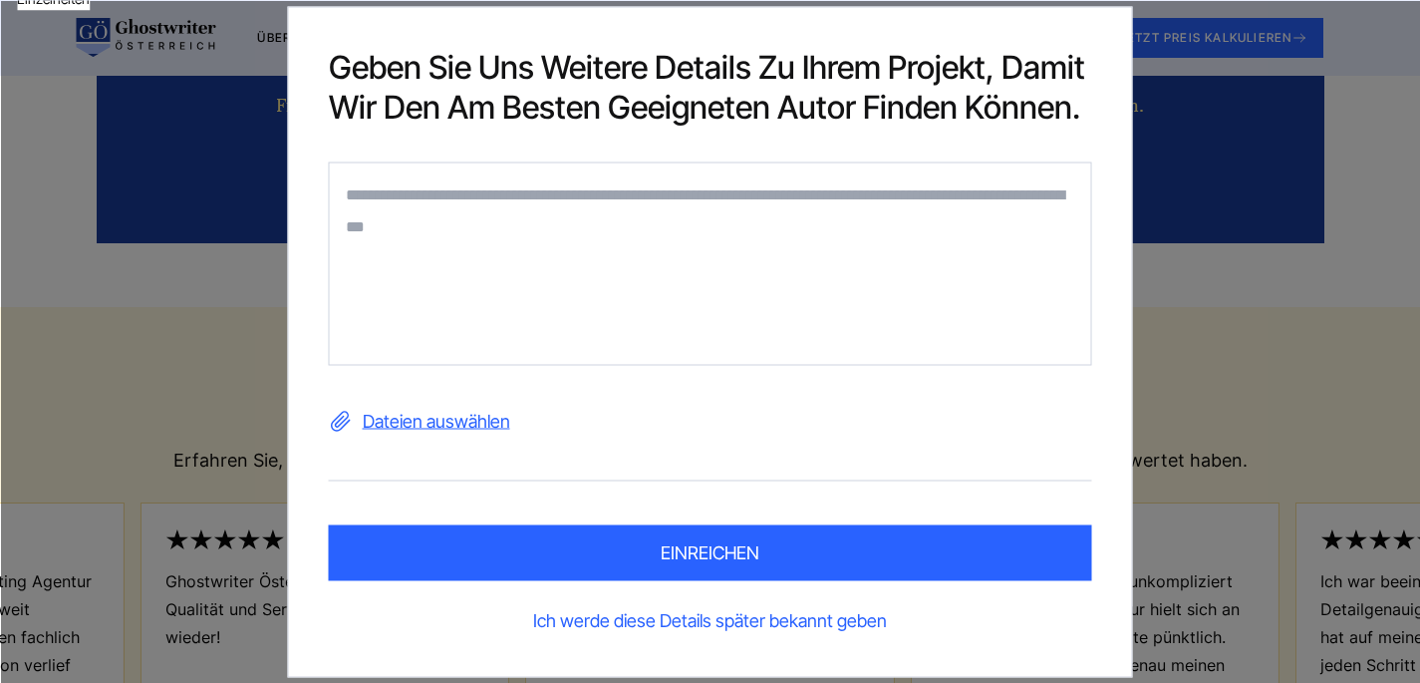
click at [727, 618] on link "Ich werde diese Details später bekannt geben" at bounding box center [710, 620] width 763 height 32
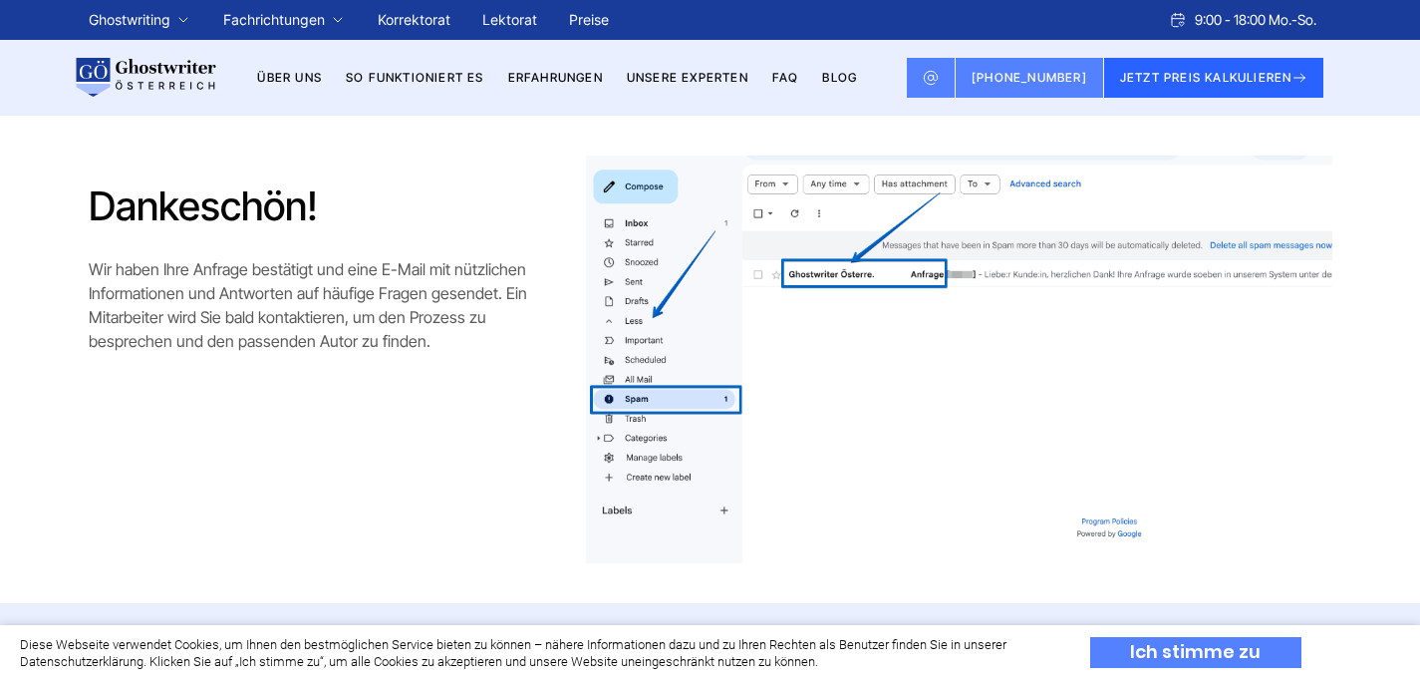
click at [1149, 649] on div "Ich stimme zu" at bounding box center [1195, 652] width 211 height 31
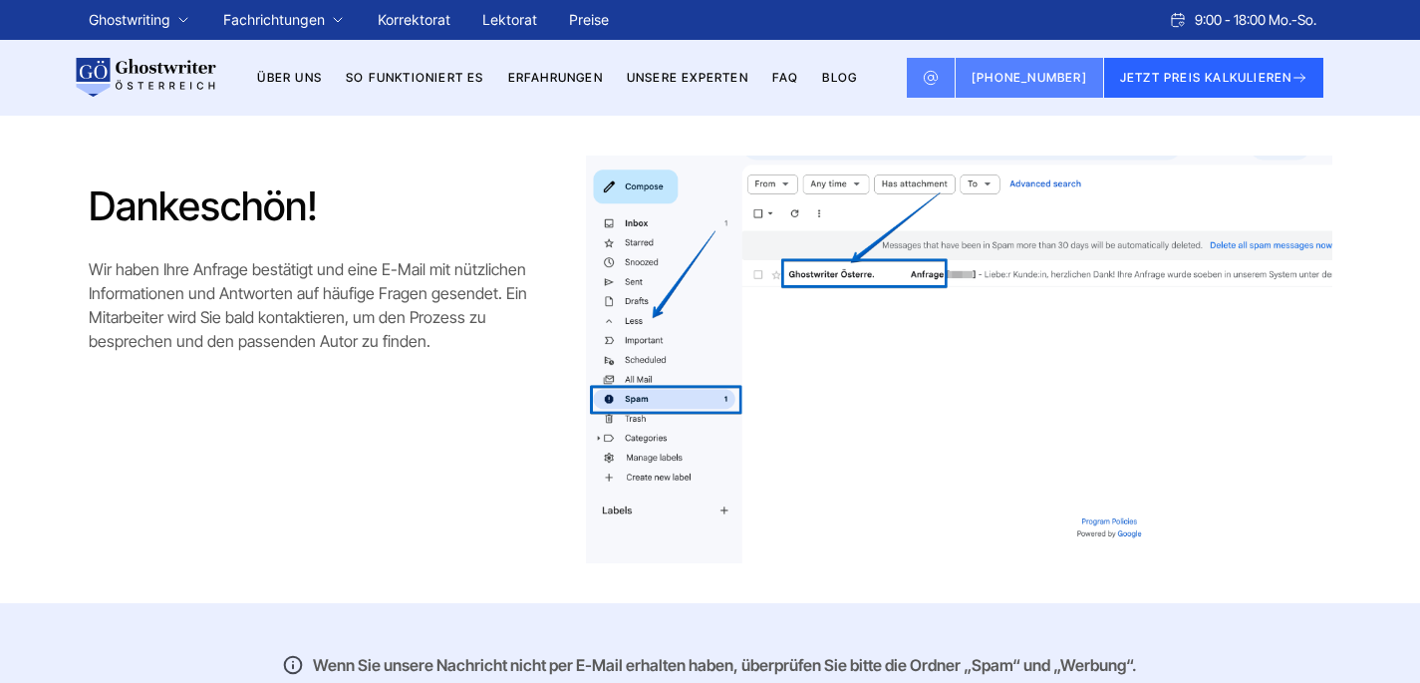
click at [603, 22] on link "Preise" at bounding box center [589, 19] width 40 height 17
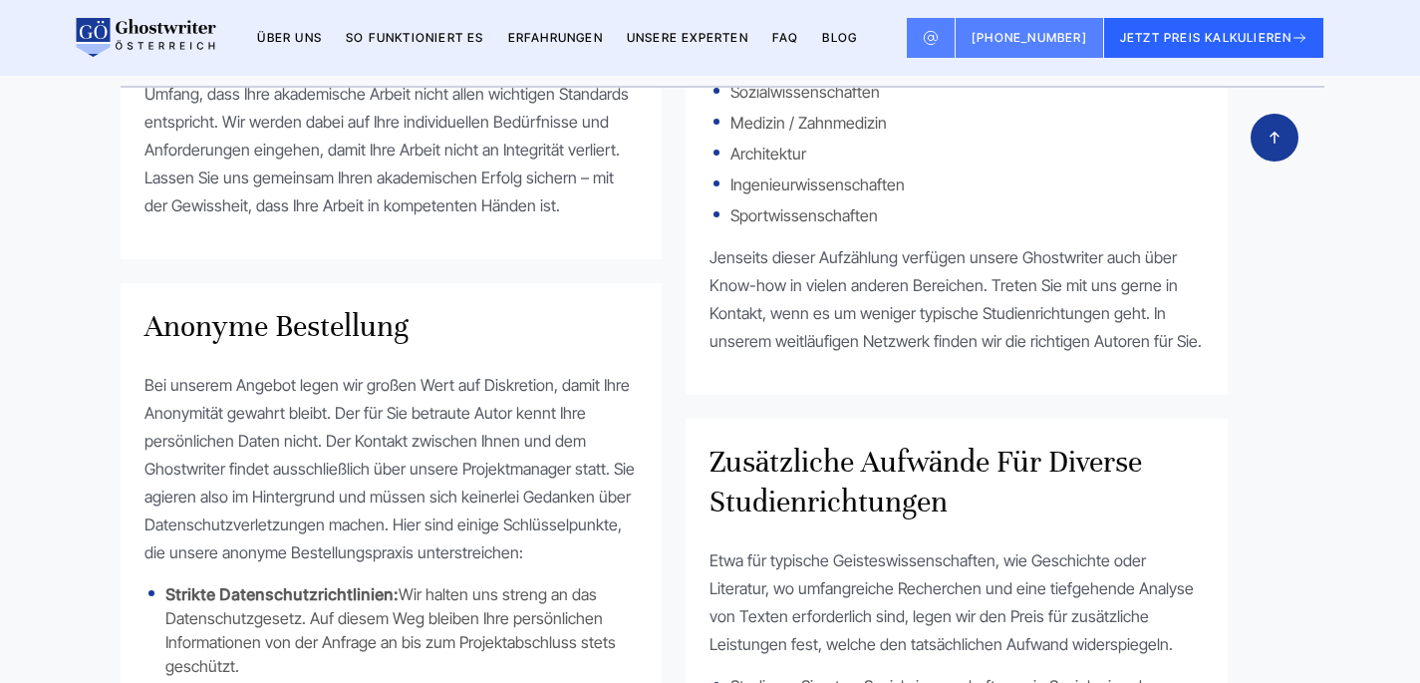
scroll to position [536, 0]
